Goal: Check status: Check status

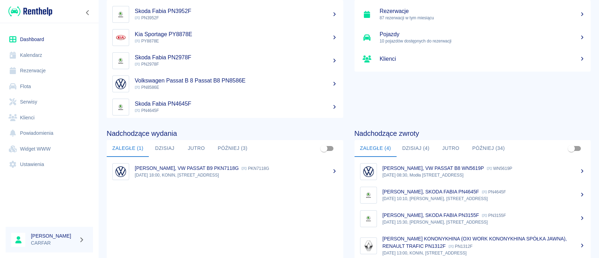
scroll to position [93, 0]
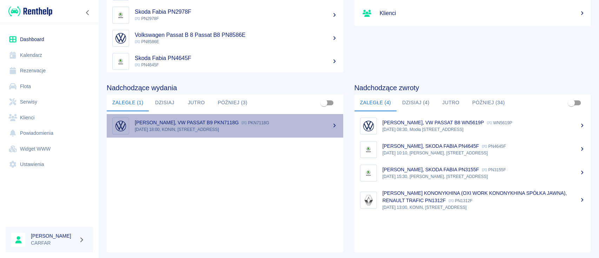
click at [230, 121] on p "[PERSON_NAME], VW PASSAT B9 PKN7118G" at bounding box center [187, 123] width 104 height 6
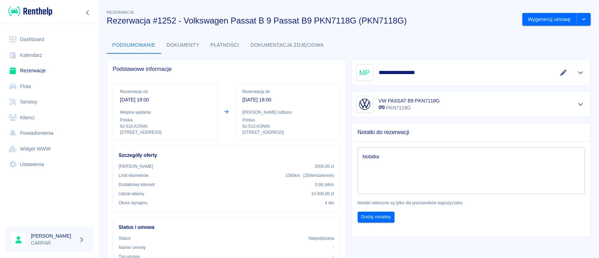
click at [480, 73] on div "**********" at bounding box center [471, 72] width 230 height 17
click at [577, 71] on icon "Pokaż szczegóły" at bounding box center [581, 73] width 8 height 6
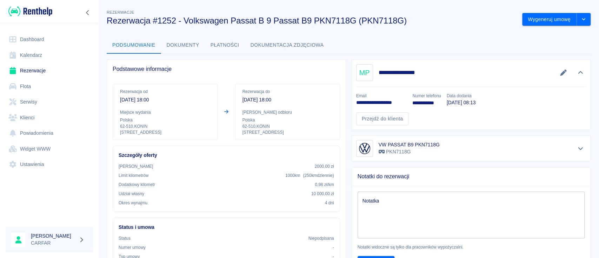
click at [41, 34] on link "Dashboard" at bounding box center [49, 40] width 87 height 16
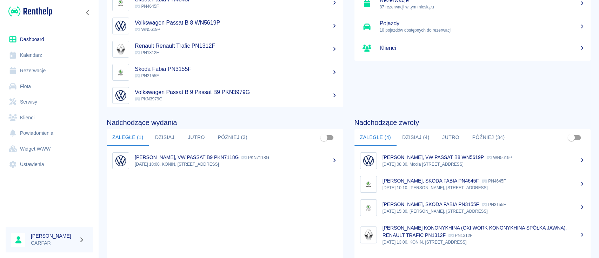
scroll to position [93, 0]
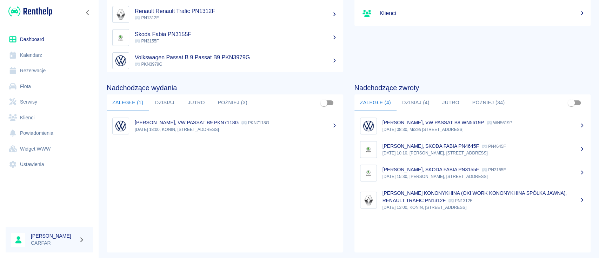
click at [419, 98] on button "Dzisiaj (4)" at bounding box center [416, 102] width 39 height 17
